Goal: Find specific page/section: Find specific page/section

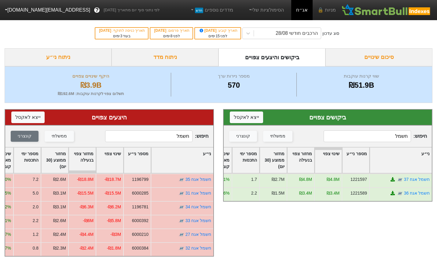
click at [366, 135] on input "חשמל" at bounding box center [367, 137] width 87 height 12
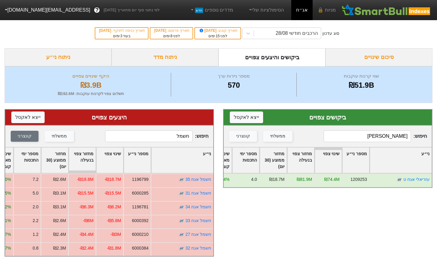
type input "[PERSON_NAME]"
click at [161, 136] on input "חשמל" at bounding box center [148, 137] width 87 height 12
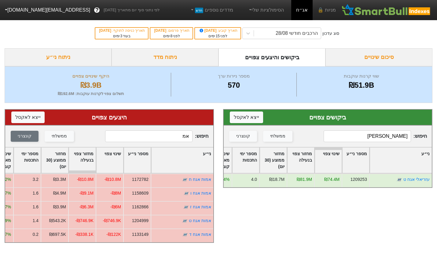
type input "א"
type input "עזר"
click at [383, 136] on input "[PERSON_NAME]" at bounding box center [367, 137] width 87 height 12
type input "[PERSON_NAME]"
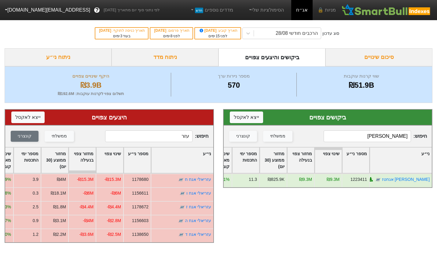
click at [173, 141] on input "עזר" at bounding box center [148, 137] width 87 height 12
click at [173, 139] on input "עזר" at bounding box center [148, 137] width 87 height 12
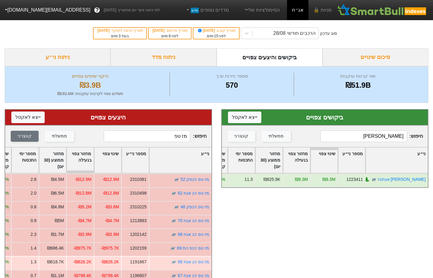
type input "מז טפ"
